Goal: Task Accomplishment & Management: Manage account settings

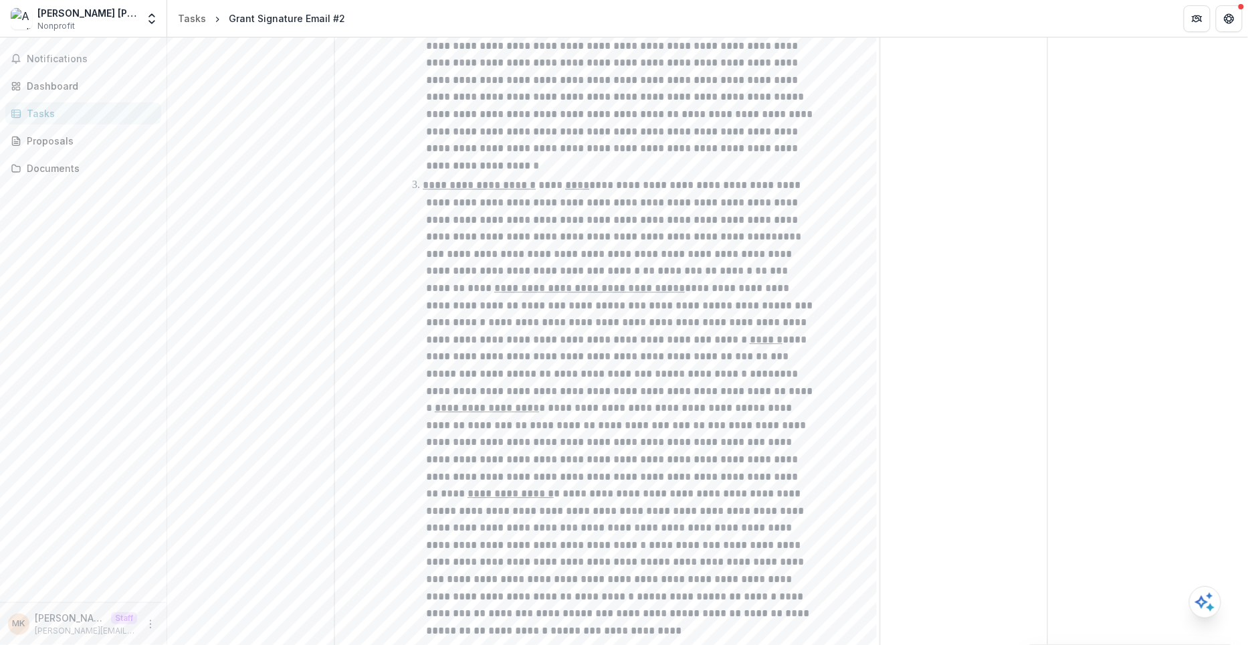
scroll to position [568, 0]
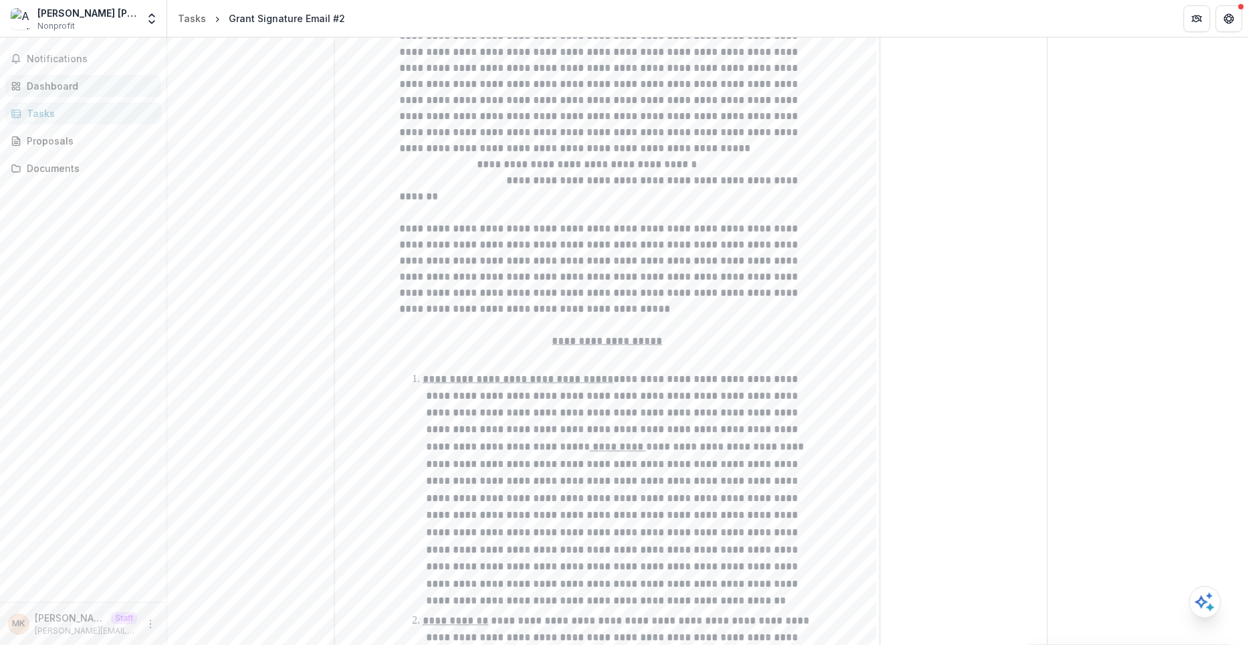
click at [69, 93] on link "Dashboard" at bounding box center [83, 86] width 156 height 22
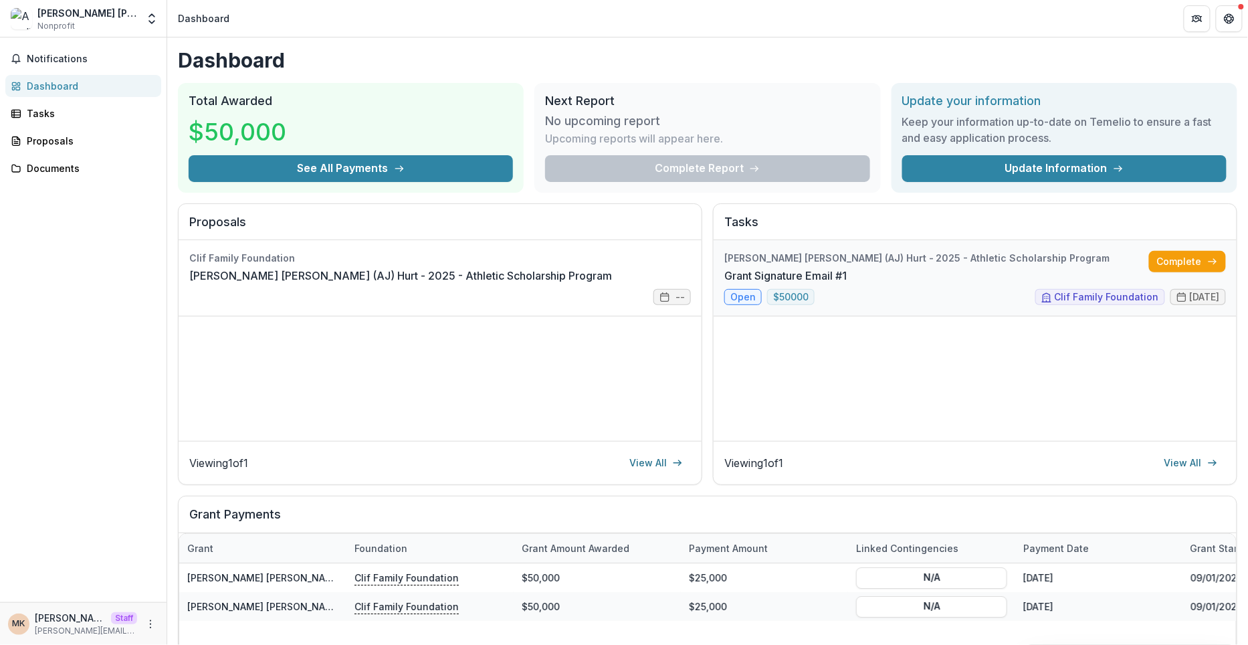
click at [847, 267] on link "Grant Signature Email #1" at bounding box center [785, 275] width 122 height 16
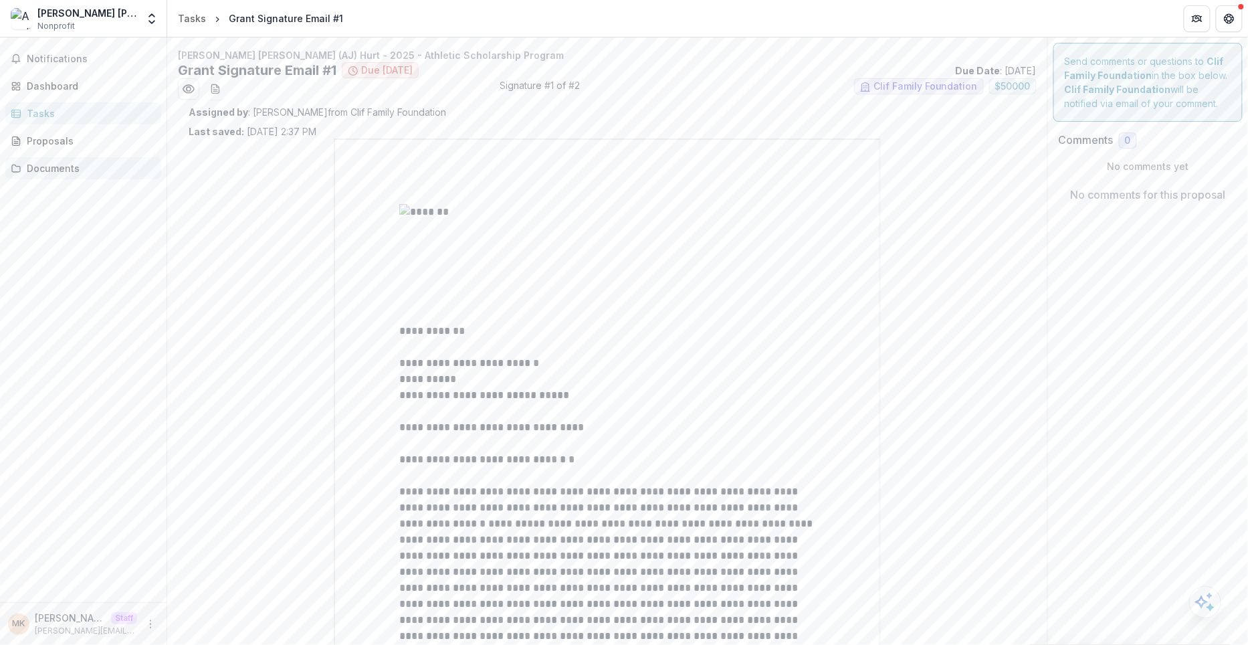
click at [58, 171] on div "Documents" at bounding box center [89, 168] width 124 height 14
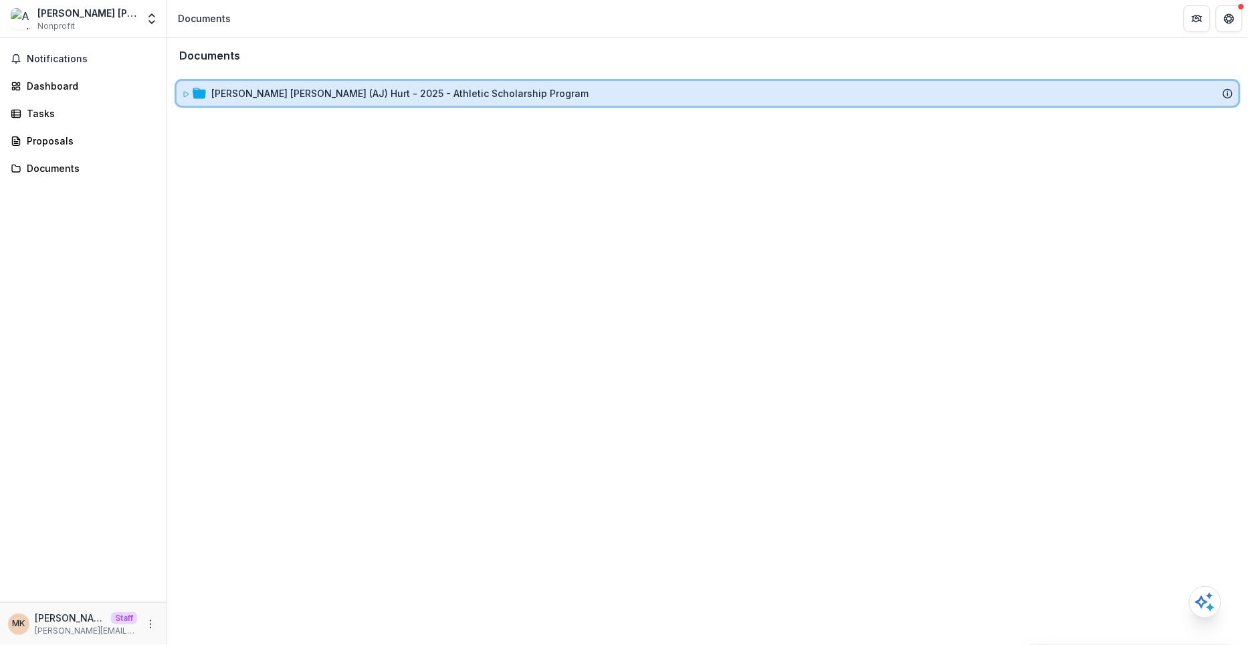
click at [179, 92] on div "[PERSON_NAME] [PERSON_NAME] (AJ) Hurt - 2025 - Athletic Scholarship Program" at bounding box center [708, 93] width 1062 height 25
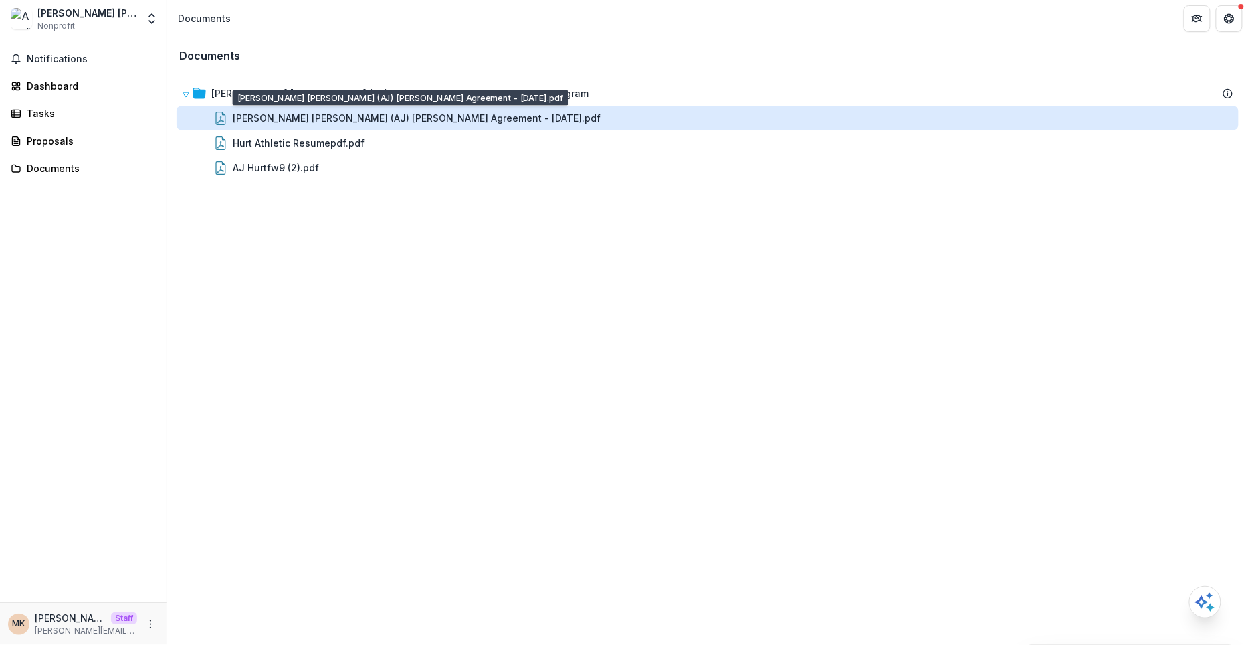
click at [362, 122] on div "Amelia Josephine (AJ) Hurt - Grant Agreement - 2025-09-02.pdf" at bounding box center [417, 118] width 368 height 14
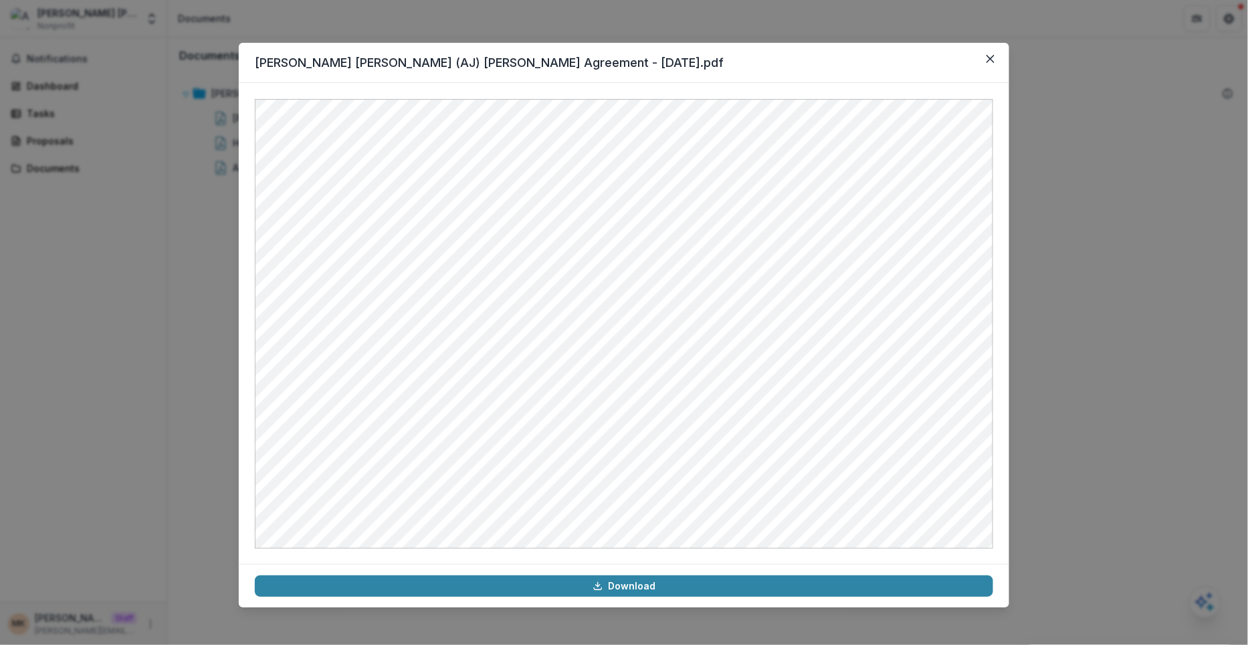
click at [193, 201] on div "Amelia Josephine (AJ) Hurt - Grant Agreement - 2025-09-02.pdf Download" at bounding box center [624, 322] width 1248 height 645
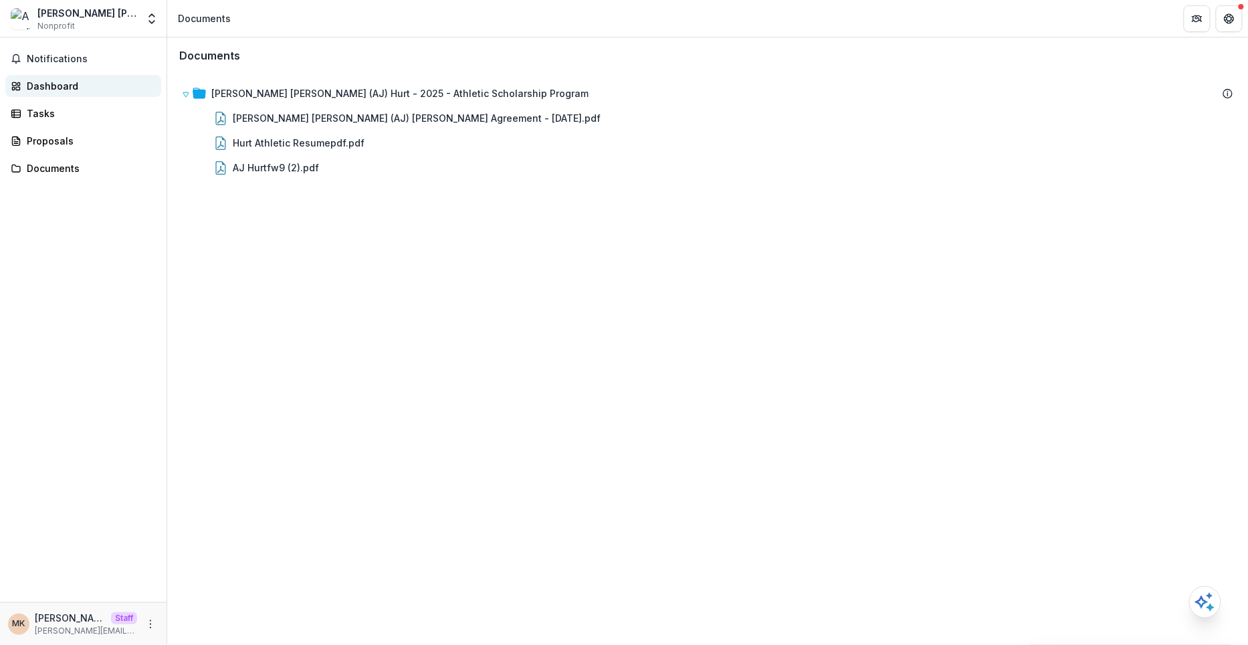
click at [11, 77] on link "Dashboard" at bounding box center [83, 86] width 156 height 22
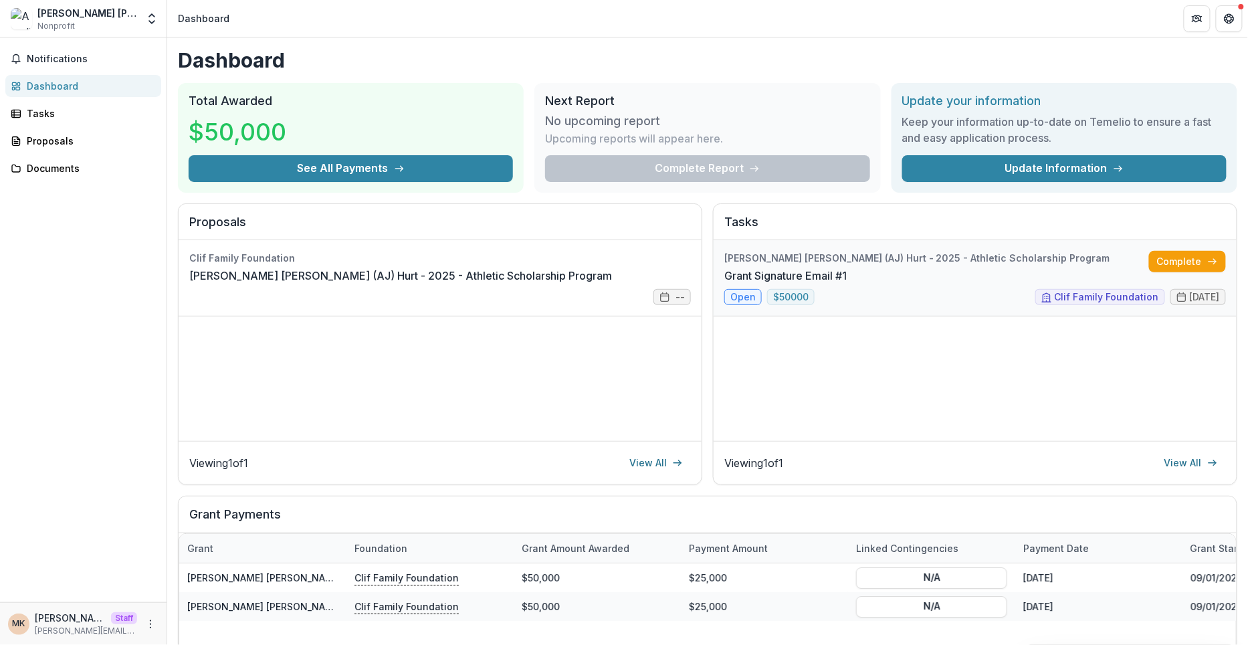
click at [847, 267] on link "Grant Signature Email #1" at bounding box center [785, 275] width 122 height 16
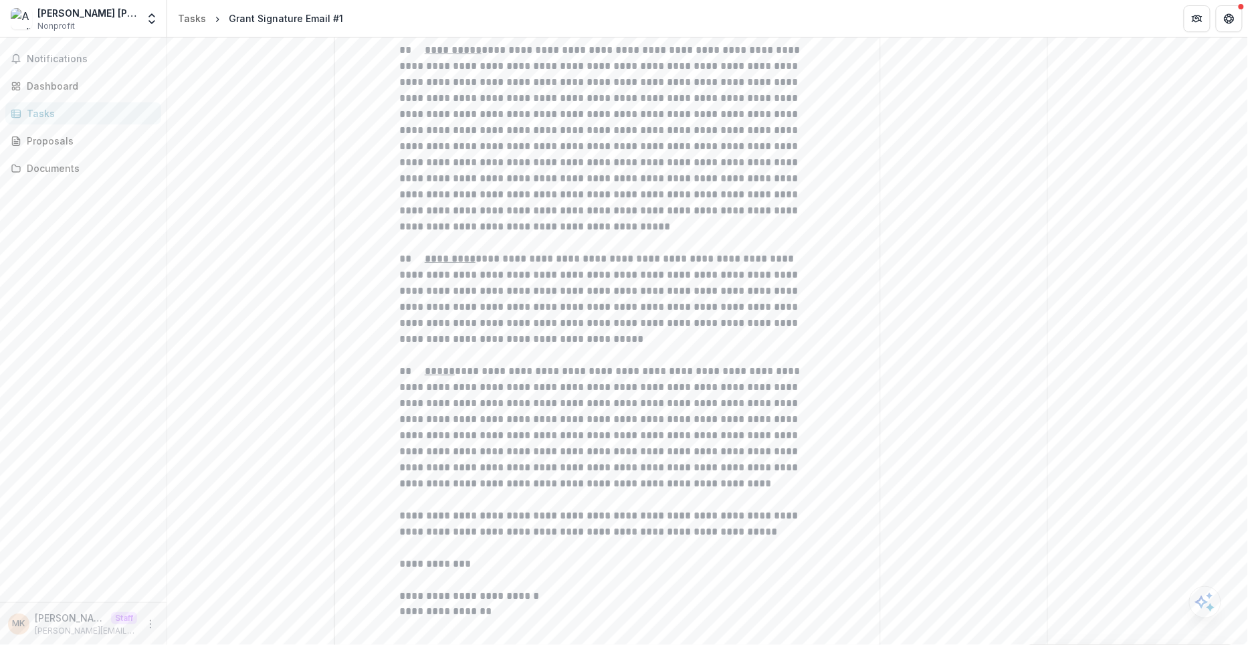
scroll to position [5262, 0]
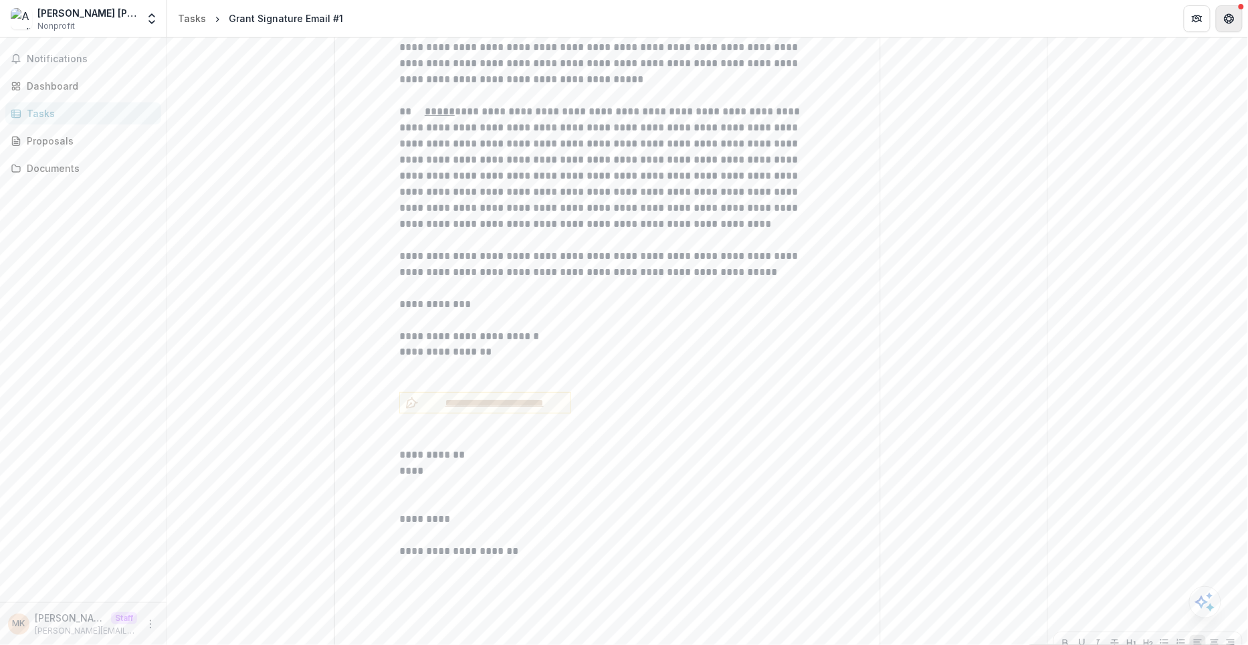
click at [1232, 21] on icon "Get Help" at bounding box center [1231, 21] width 3 height 3
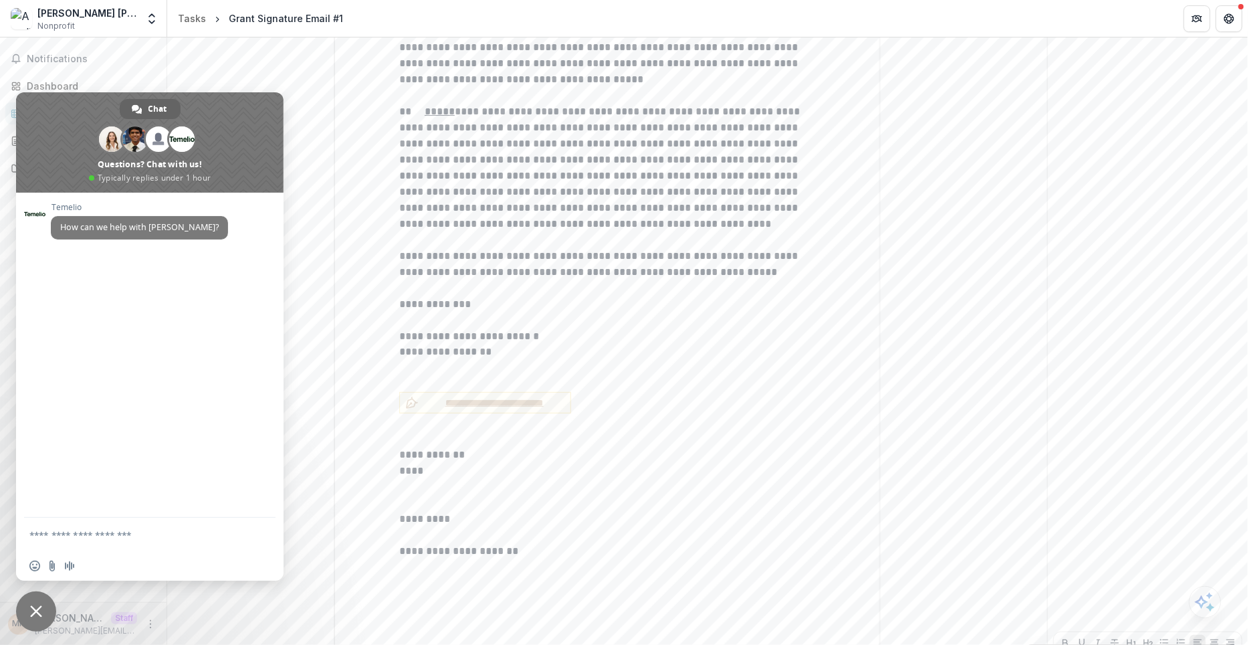
click at [47, 608] on span "Close chat" at bounding box center [36, 611] width 40 height 40
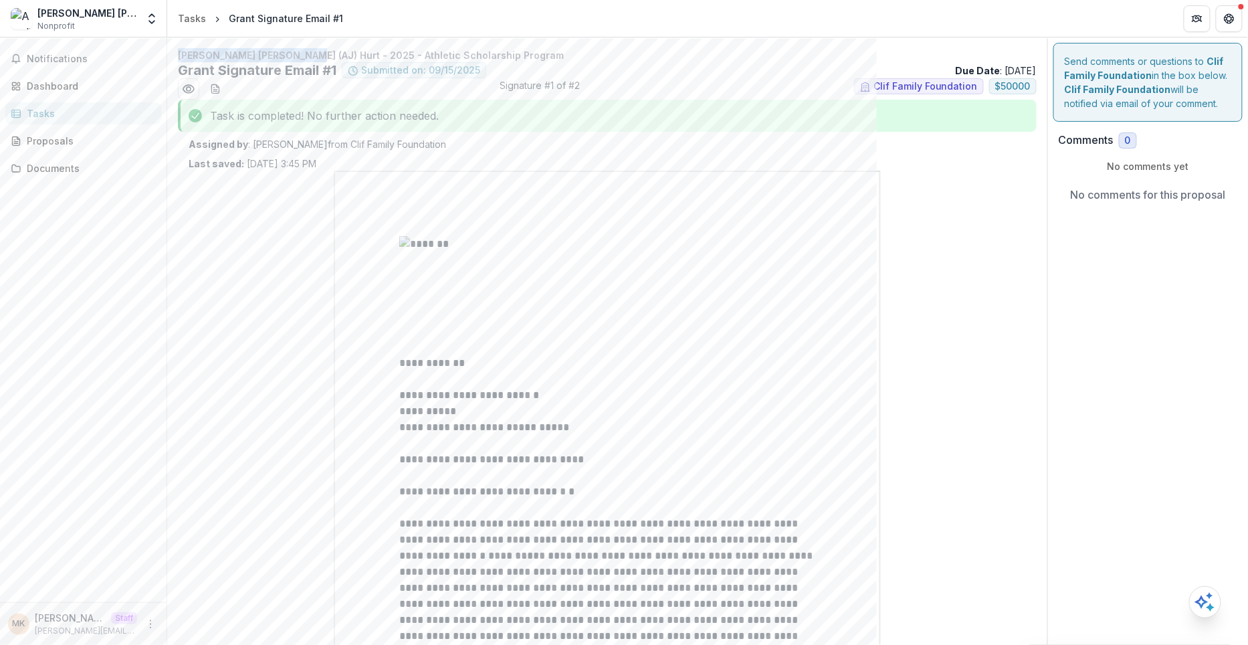
drag, startPoint x: 176, startPoint y: 53, endPoint x: 300, endPoint y: 53, distance: 123.7
copy p "[PERSON_NAME] [PERSON_NAME] ([PERSON_NAME]"
click at [83, 92] on link "Dashboard" at bounding box center [83, 86] width 156 height 22
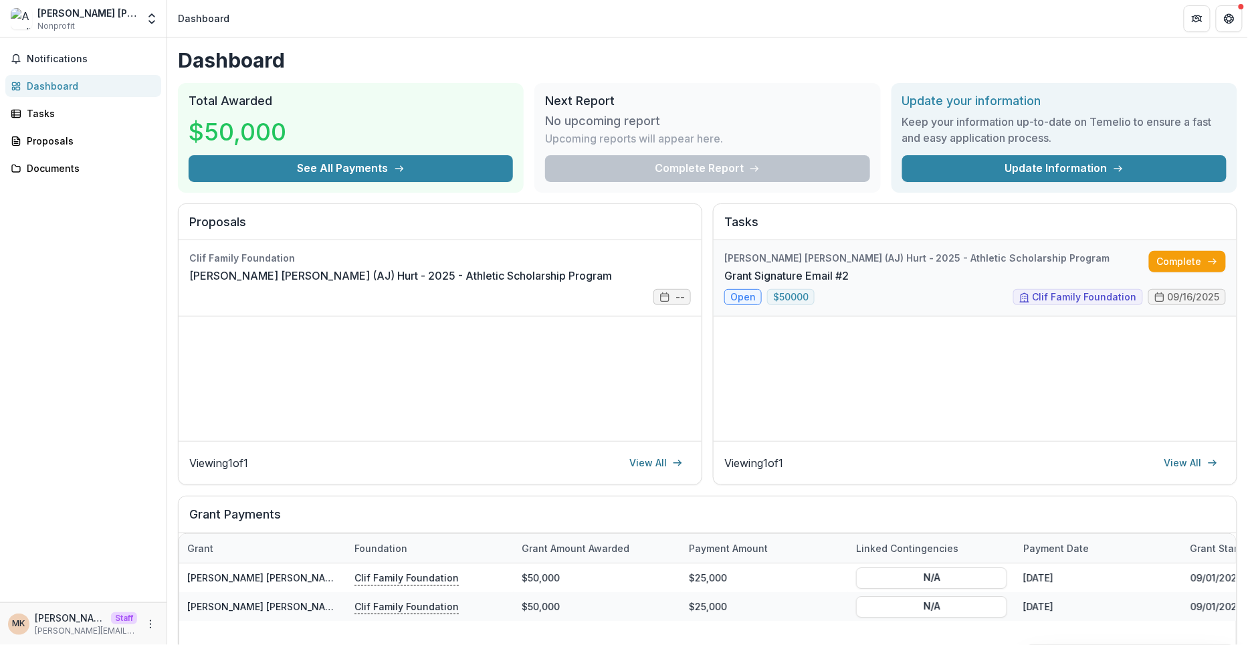
click at [849, 284] on link "Grant Signature Email #2" at bounding box center [786, 275] width 124 height 16
